Goal: Navigation & Orientation: Find specific page/section

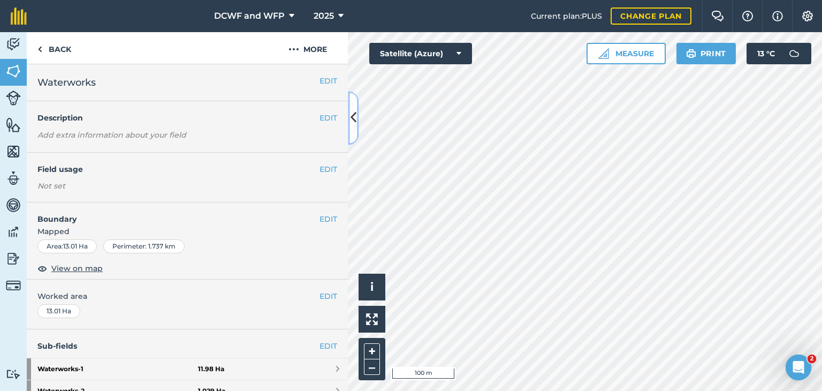
click at [356, 115] on icon at bounding box center [354, 118] width 6 height 19
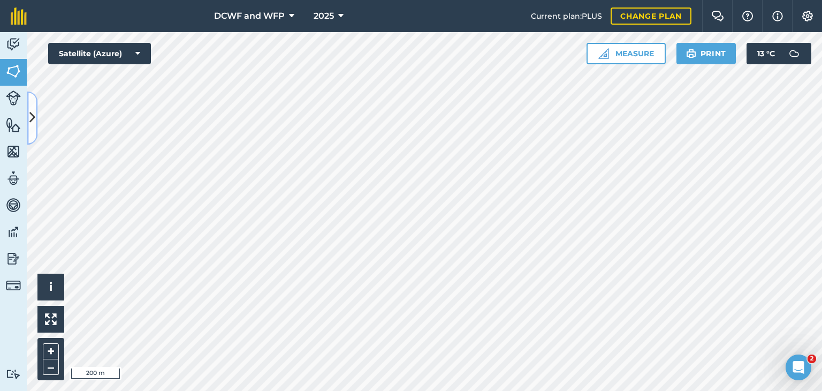
click at [34, 101] on button at bounding box center [32, 118] width 11 height 54
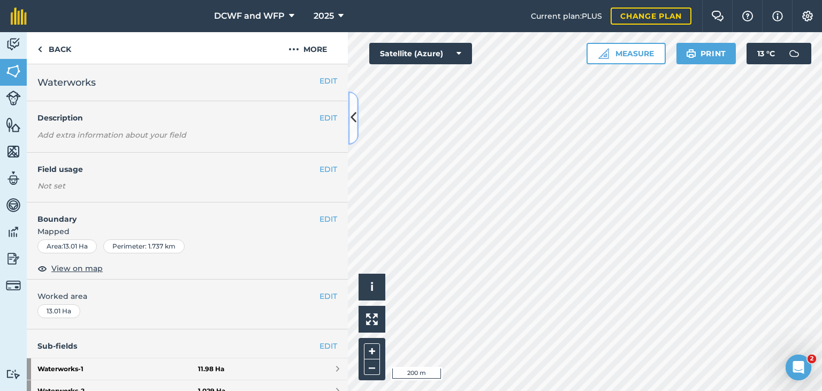
click at [349, 121] on button at bounding box center [353, 118] width 11 height 54
